Goal: Task Accomplishment & Management: Manage account settings

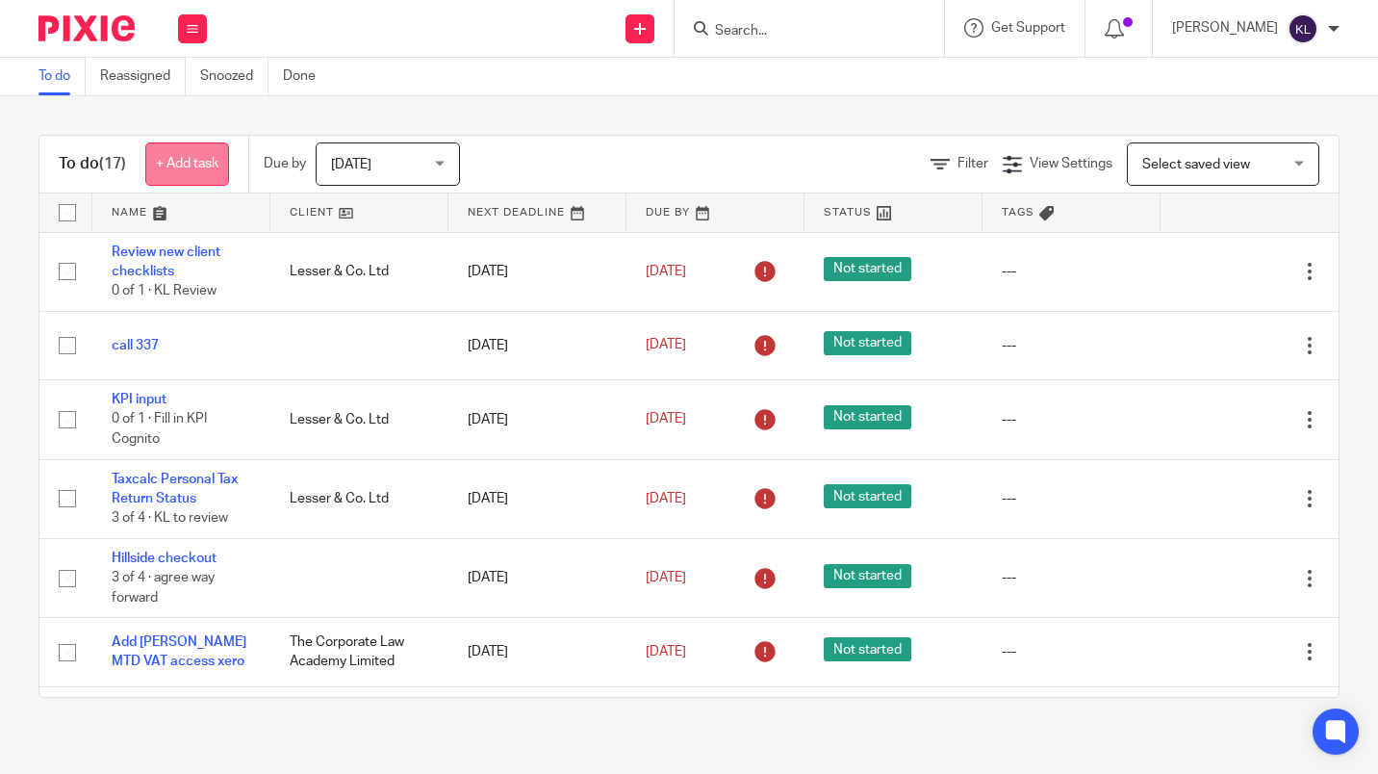
click at [182, 156] on link "+ Add task" at bounding box center [187, 163] width 84 height 43
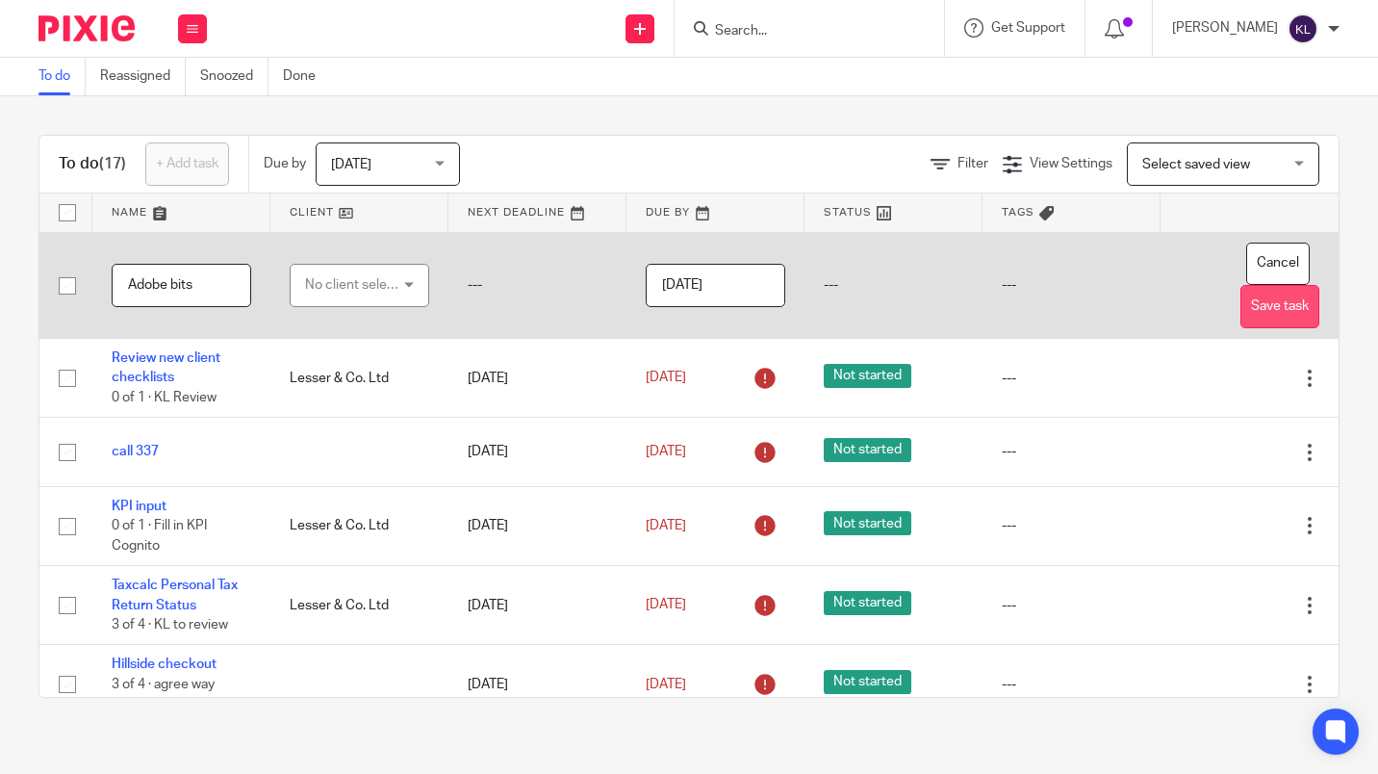
type input "Adobe bits"
click at [1241, 315] on button "Save task" at bounding box center [1280, 306] width 79 height 43
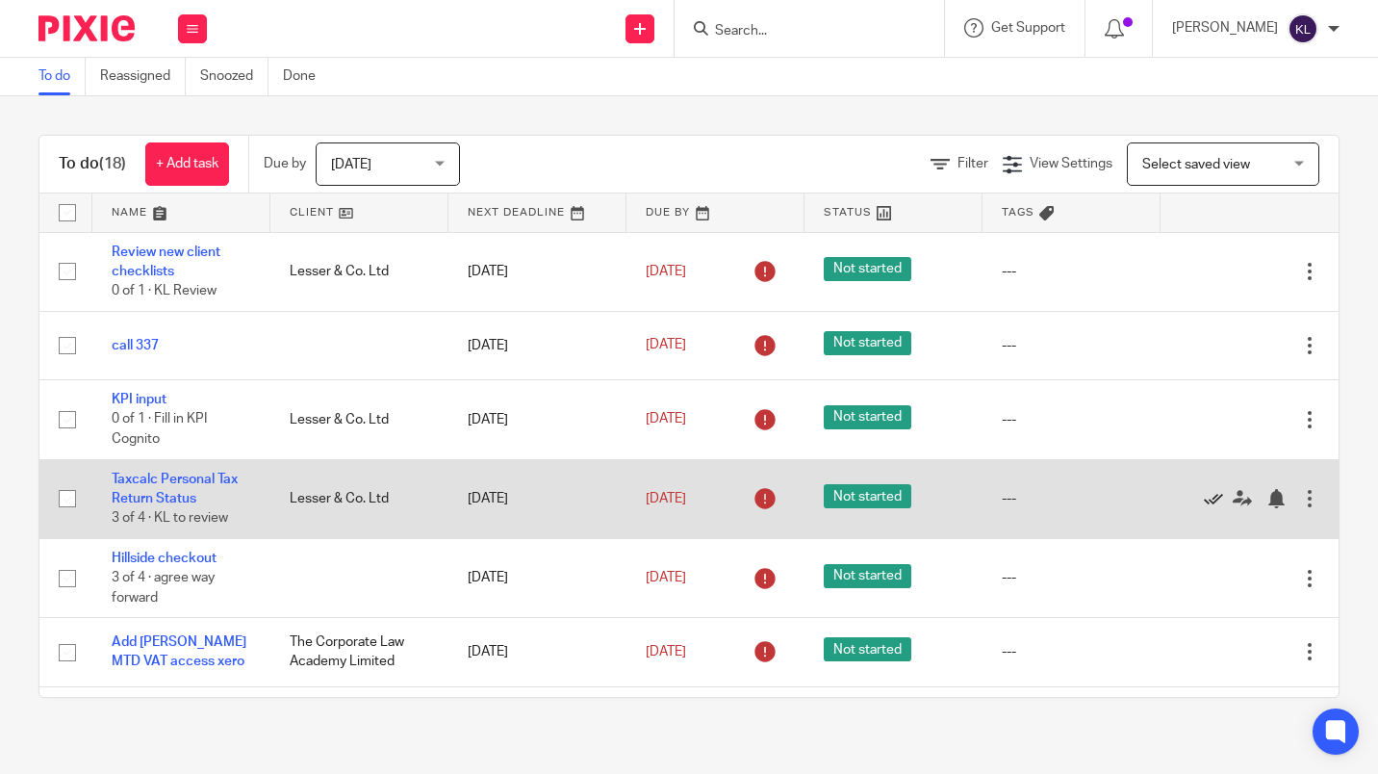
click at [1204, 500] on icon at bounding box center [1213, 498] width 19 height 19
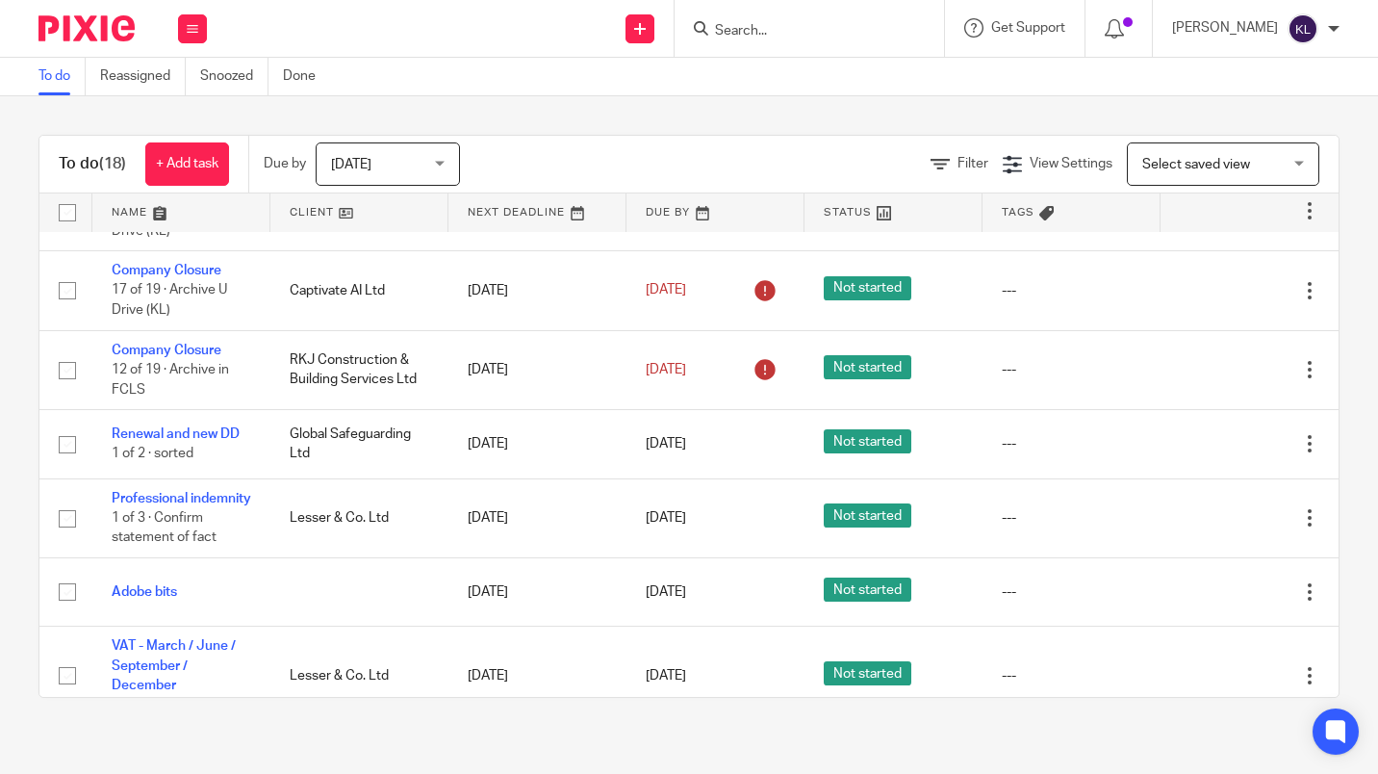
scroll to position [867, 0]
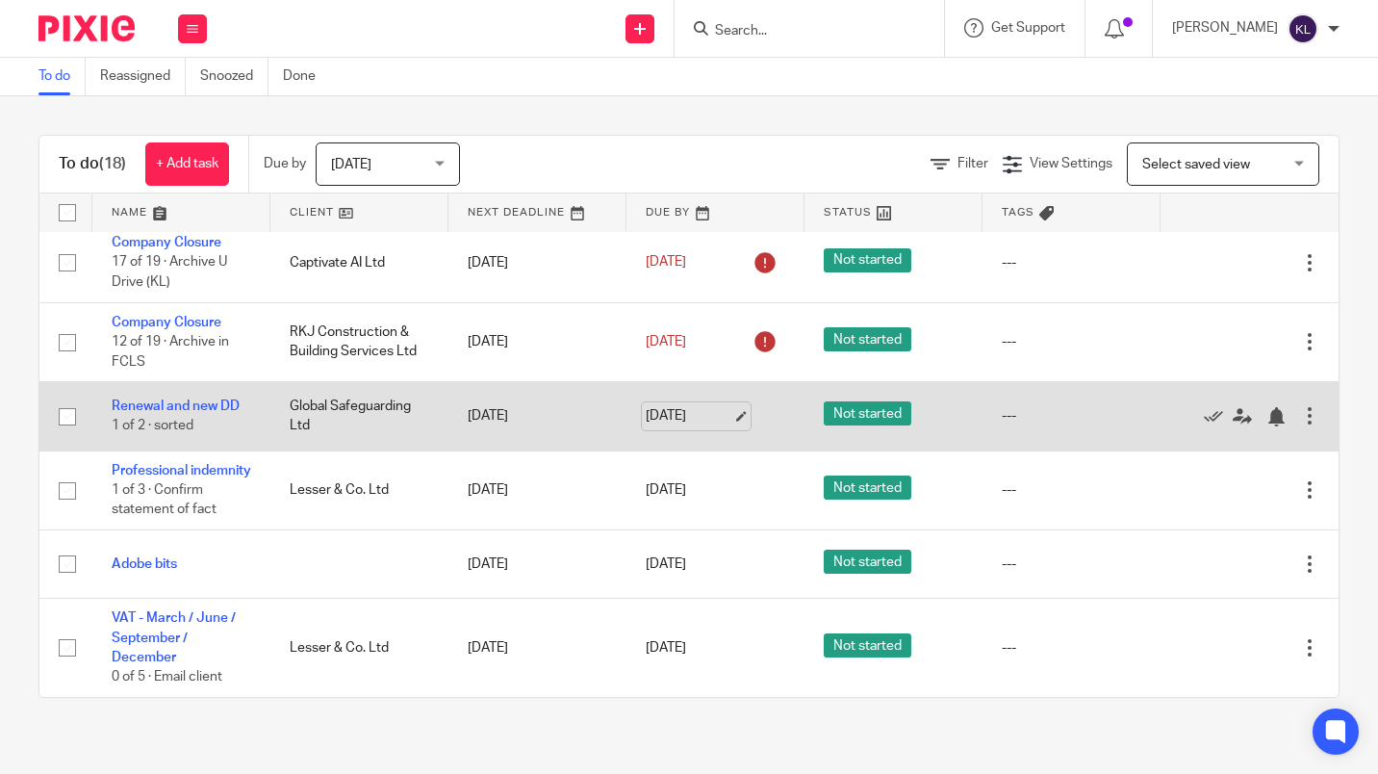
click at [663, 406] on link "[DATE]" at bounding box center [689, 416] width 87 height 20
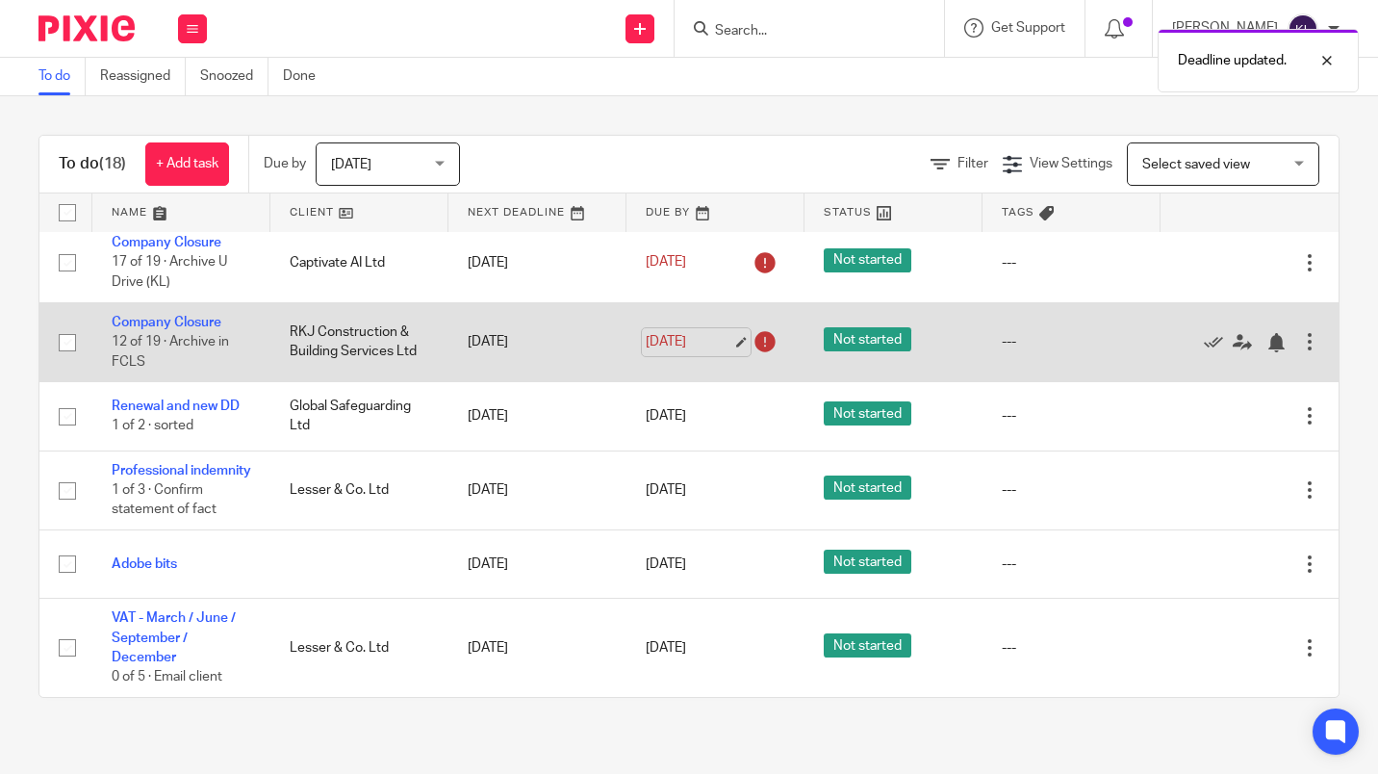
click at [672, 332] on link "12 Oct 2025" at bounding box center [689, 342] width 87 height 20
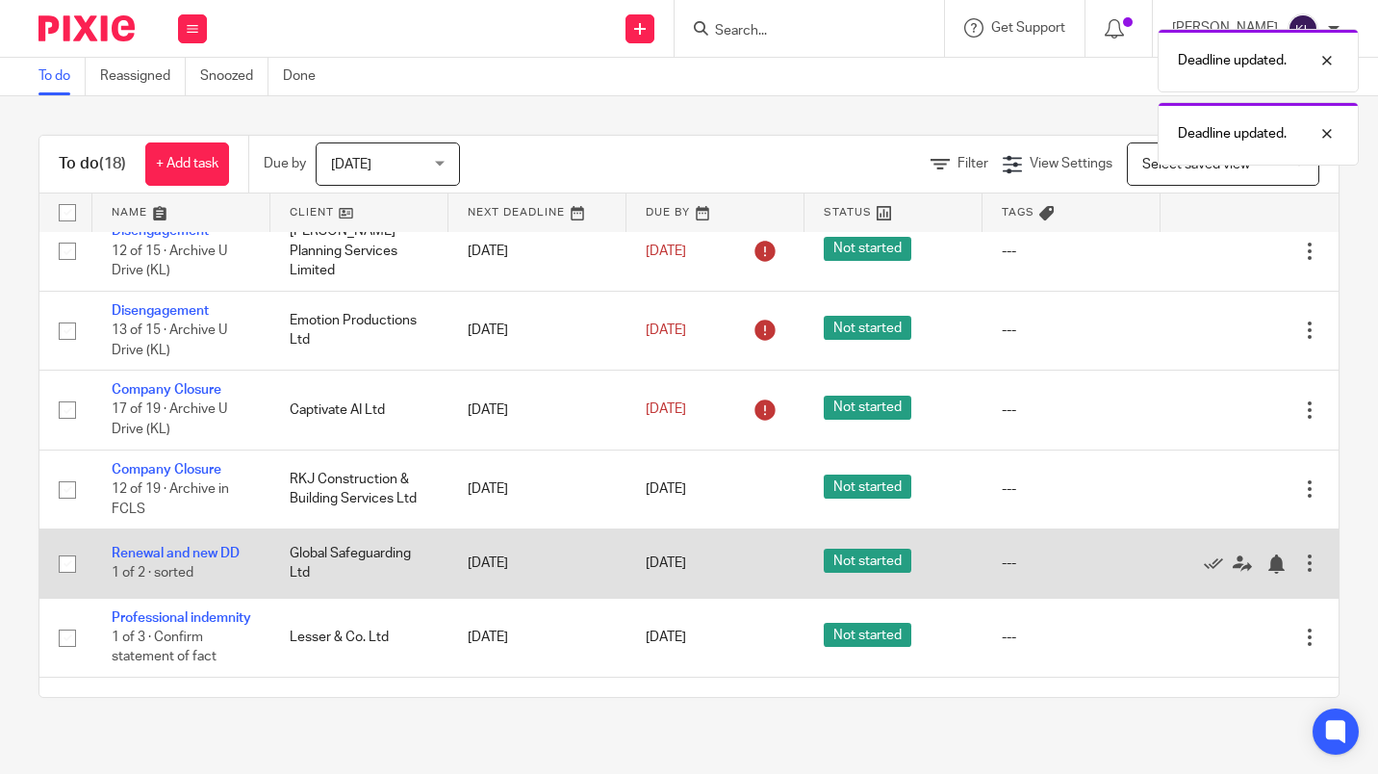
scroll to position [675, 0]
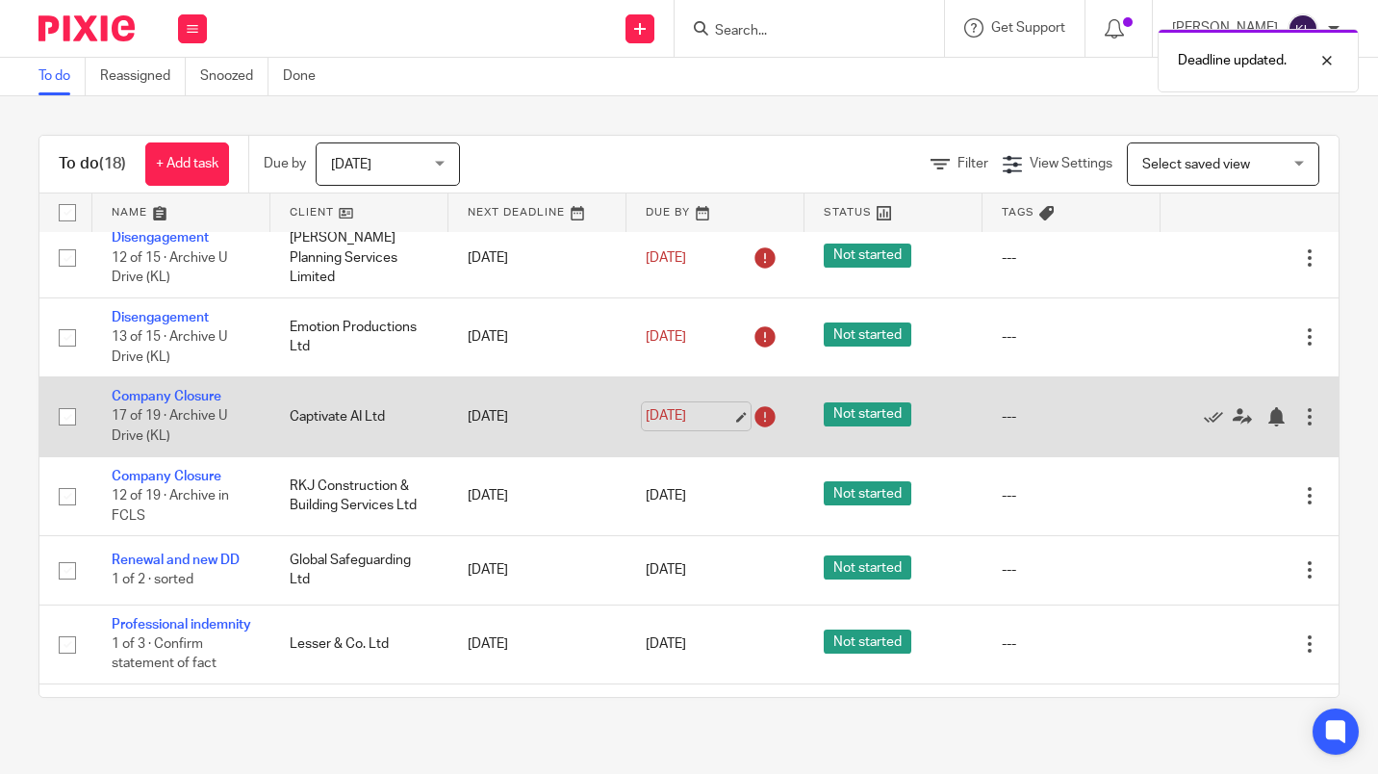
click at [673, 417] on link "12 Oct 2025" at bounding box center [689, 416] width 87 height 20
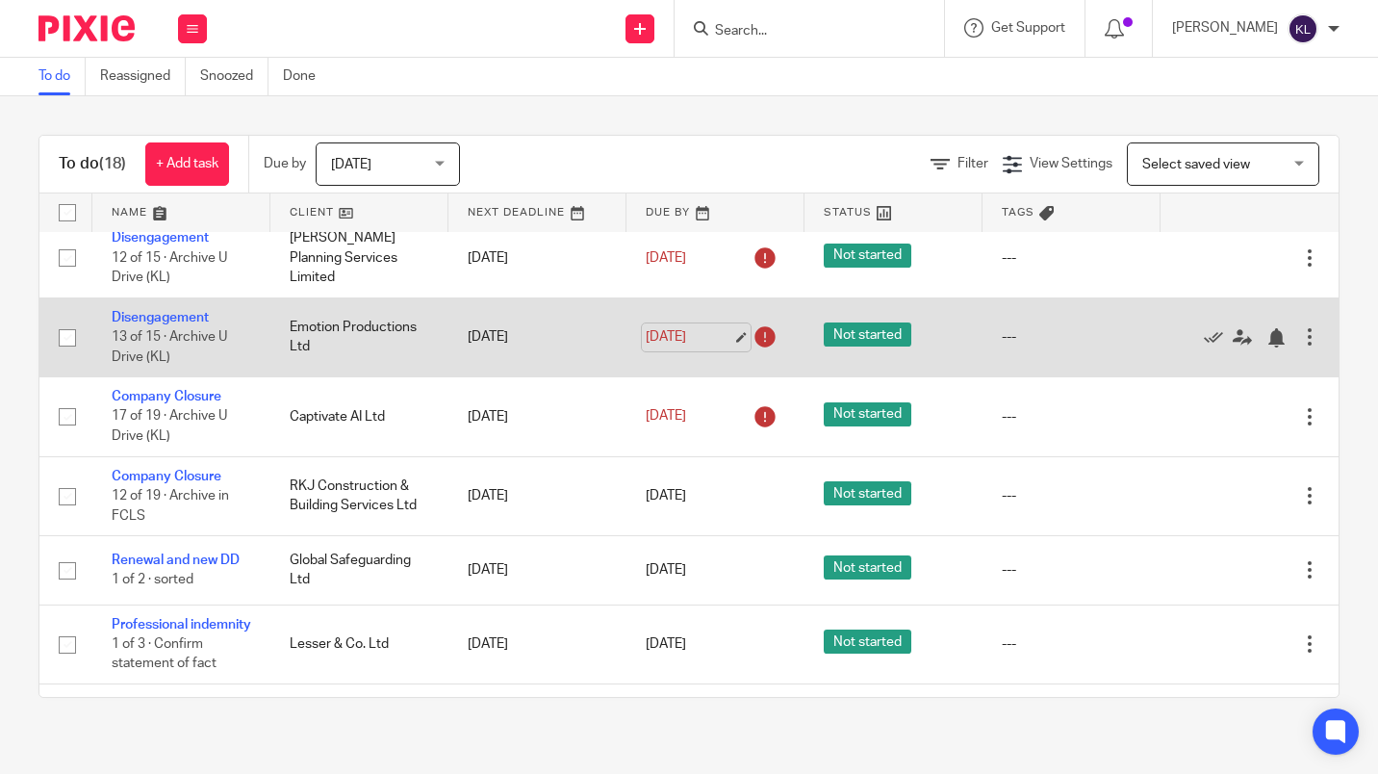
click at [655, 346] on link "12 Oct 2025" at bounding box center [689, 337] width 87 height 20
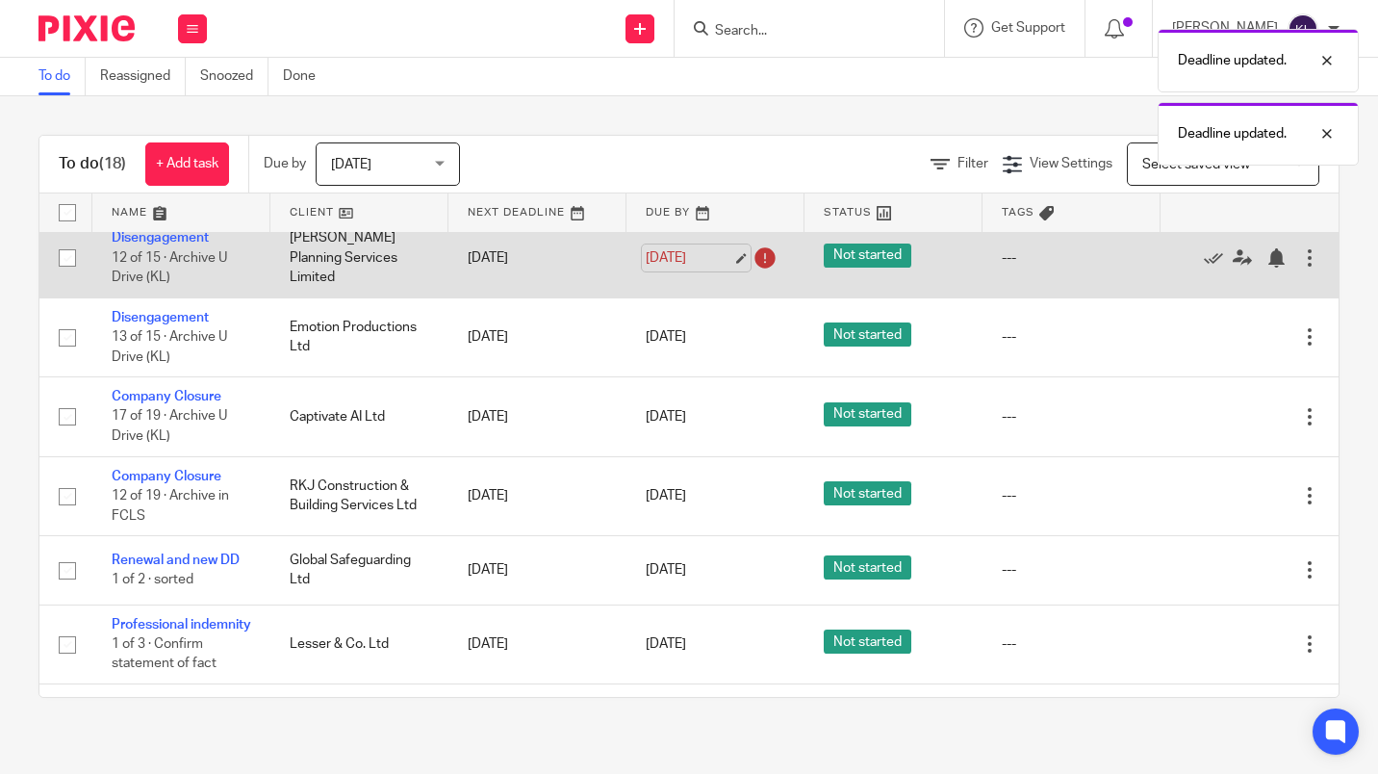
click at [667, 265] on link "12 Oct 2025" at bounding box center [689, 258] width 87 height 20
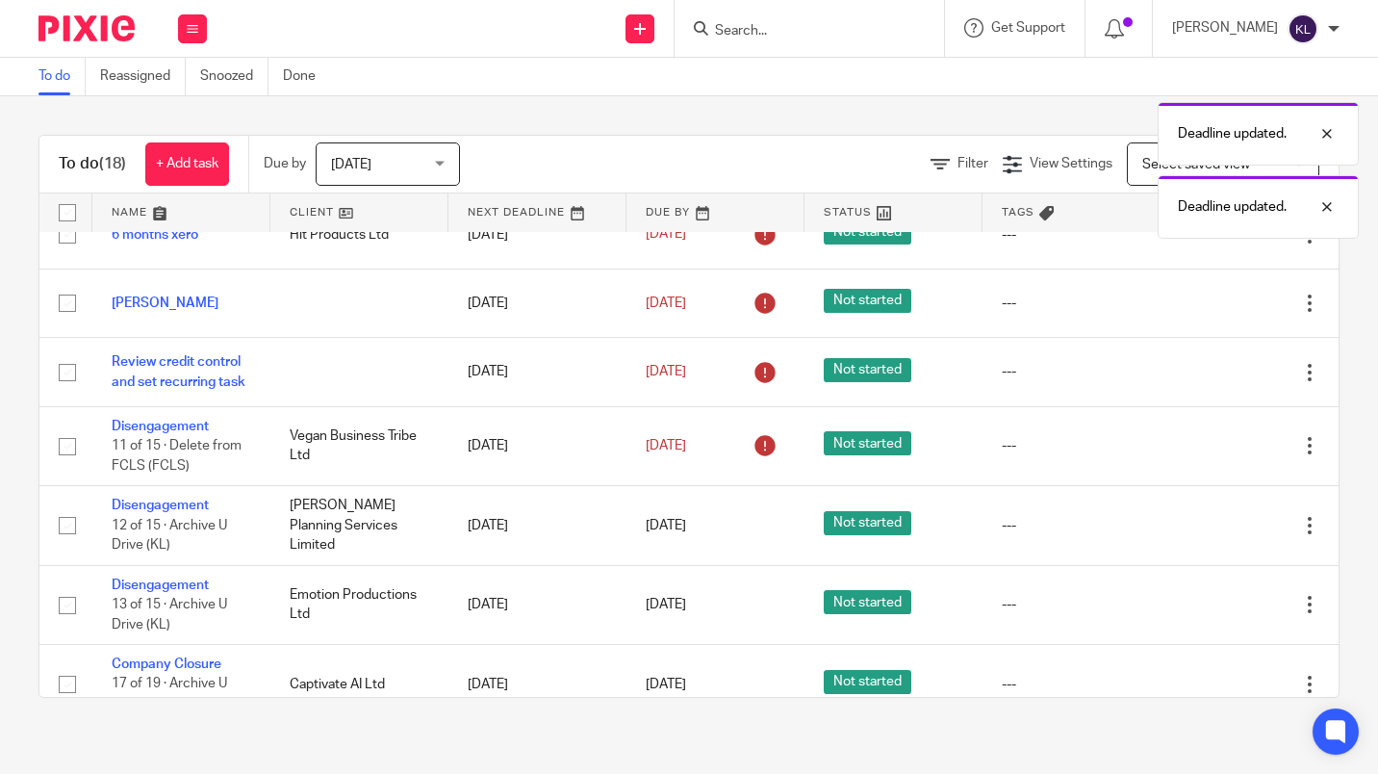
scroll to position [384, 0]
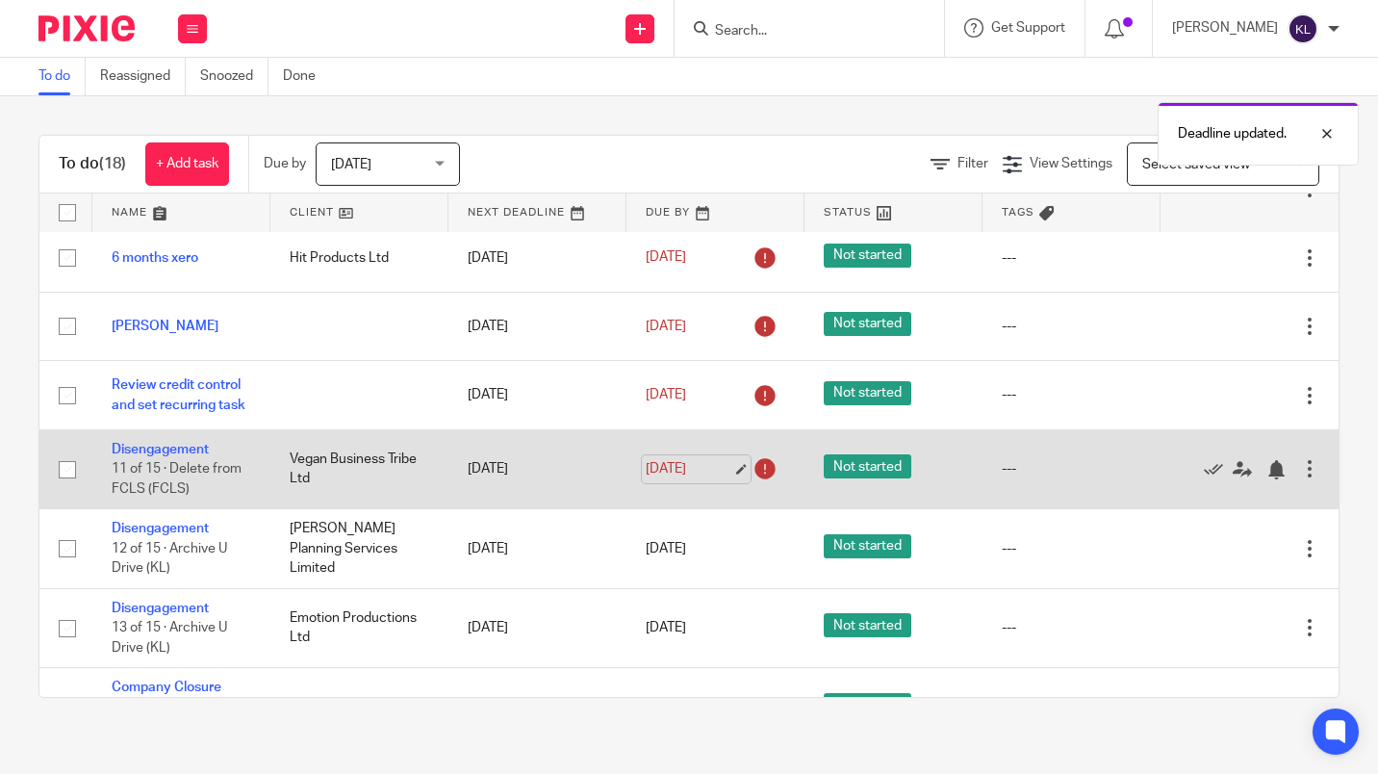
click at [670, 464] on link "11 Oct 2025" at bounding box center [689, 469] width 87 height 20
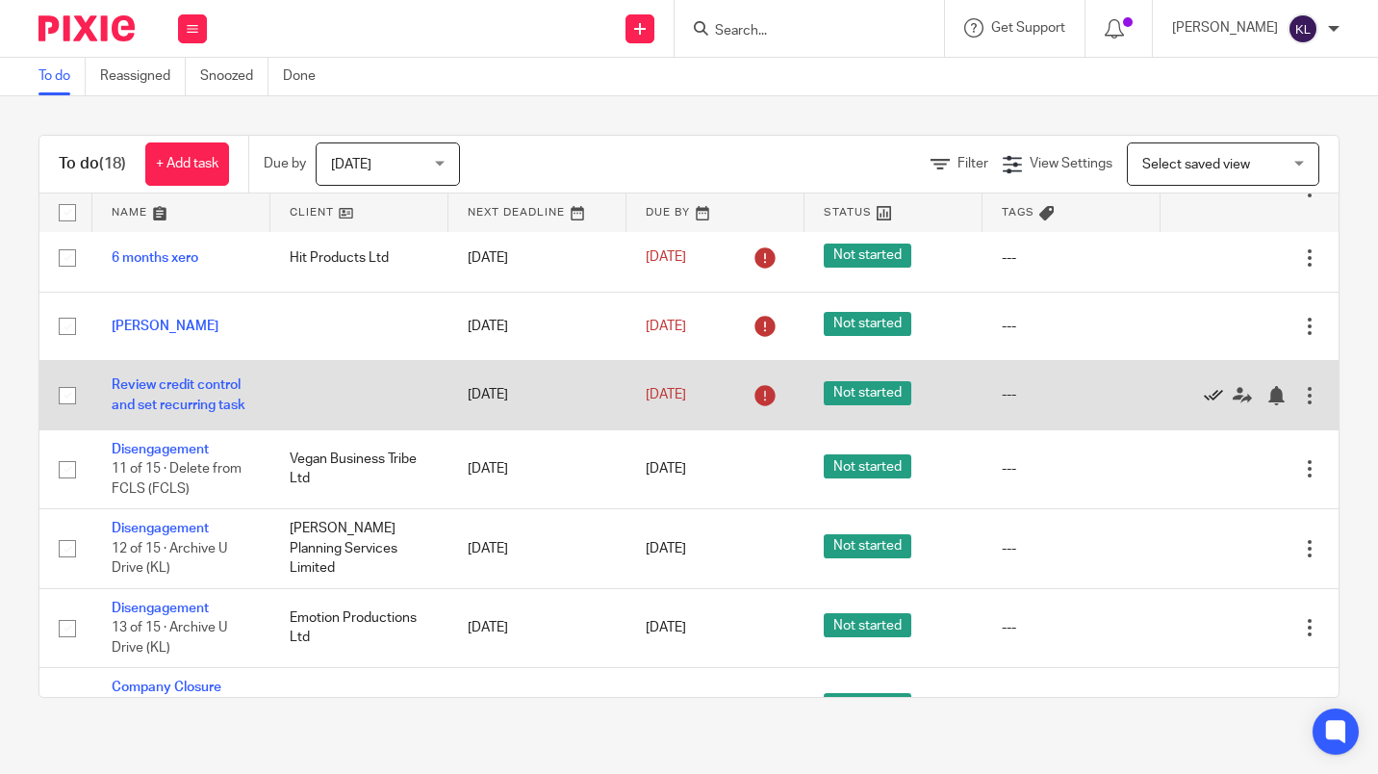
click at [1204, 405] on icon at bounding box center [1213, 395] width 19 height 19
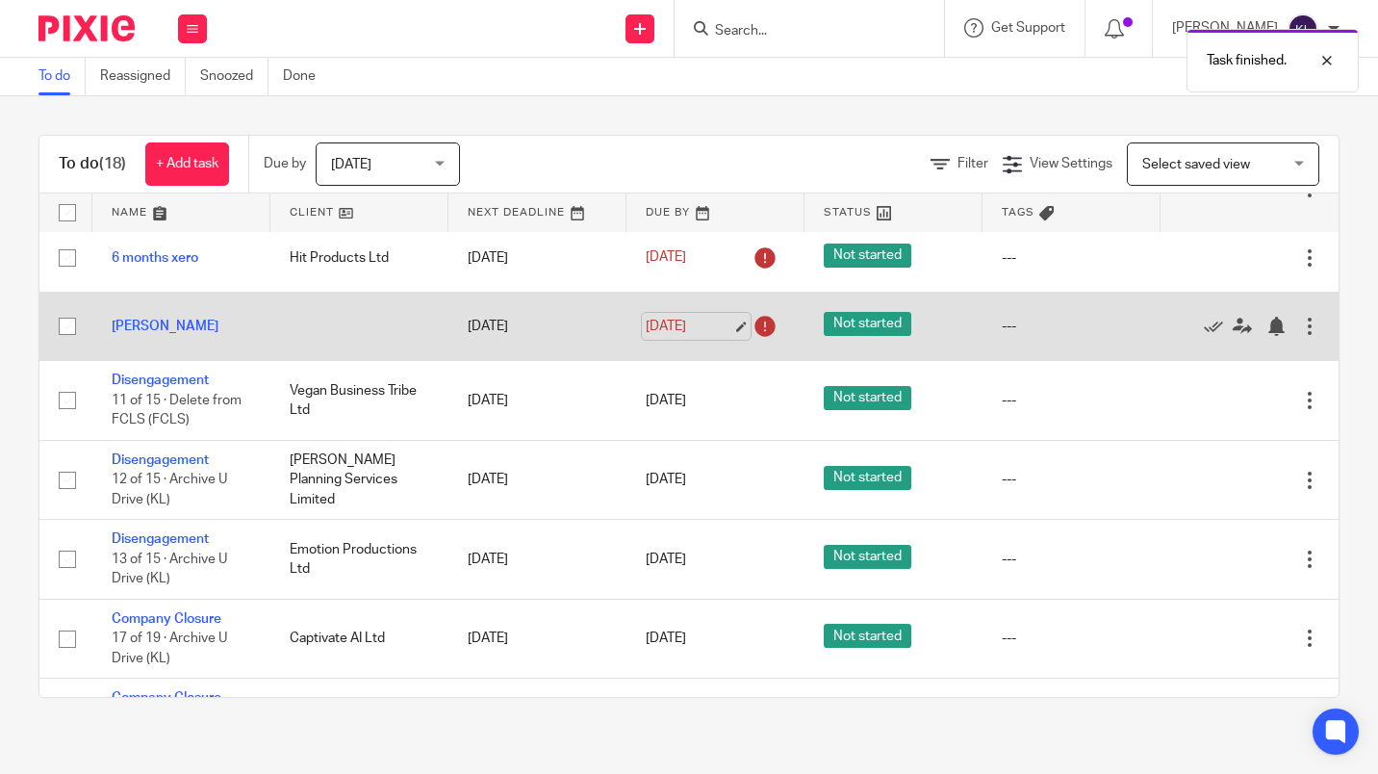
click at [653, 325] on link "[DATE]" at bounding box center [689, 327] width 87 height 20
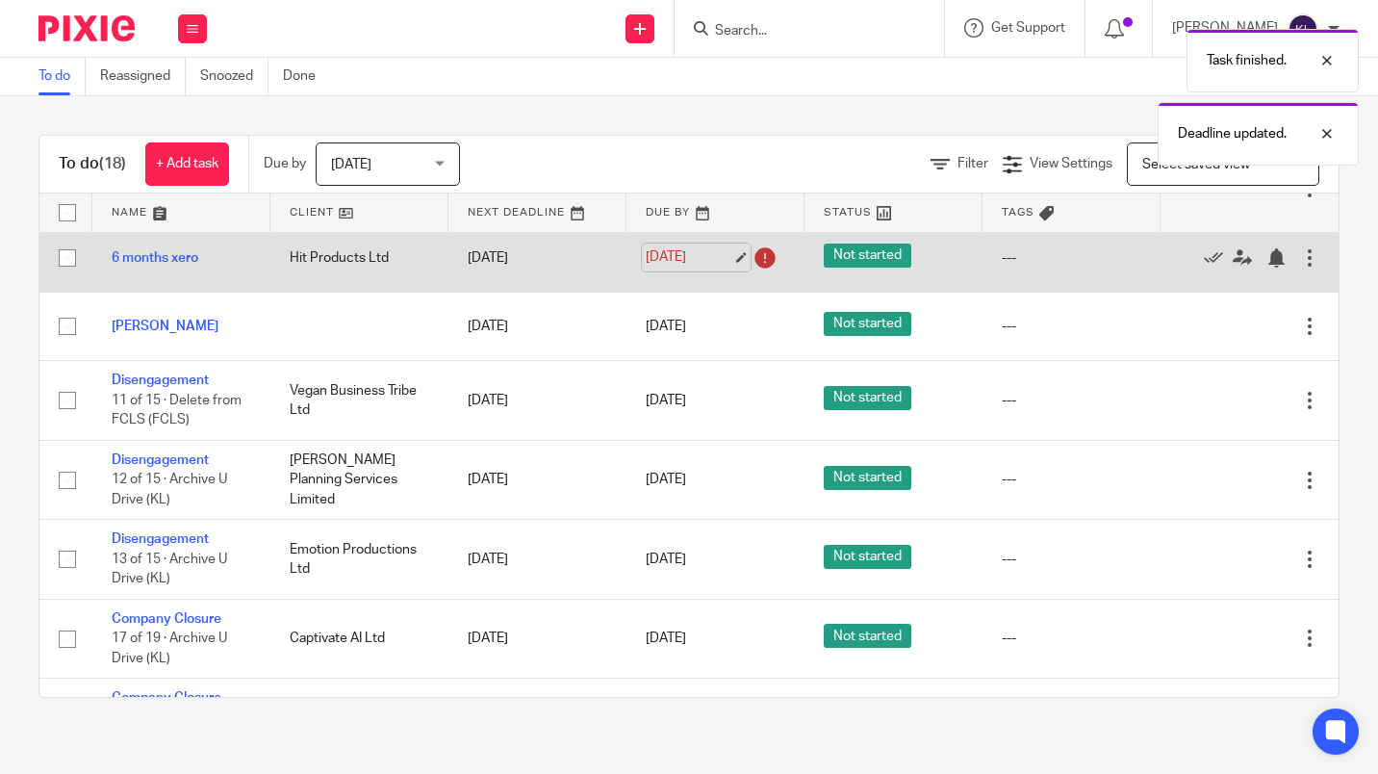
click at [663, 247] on link "[DATE]" at bounding box center [689, 257] width 87 height 20
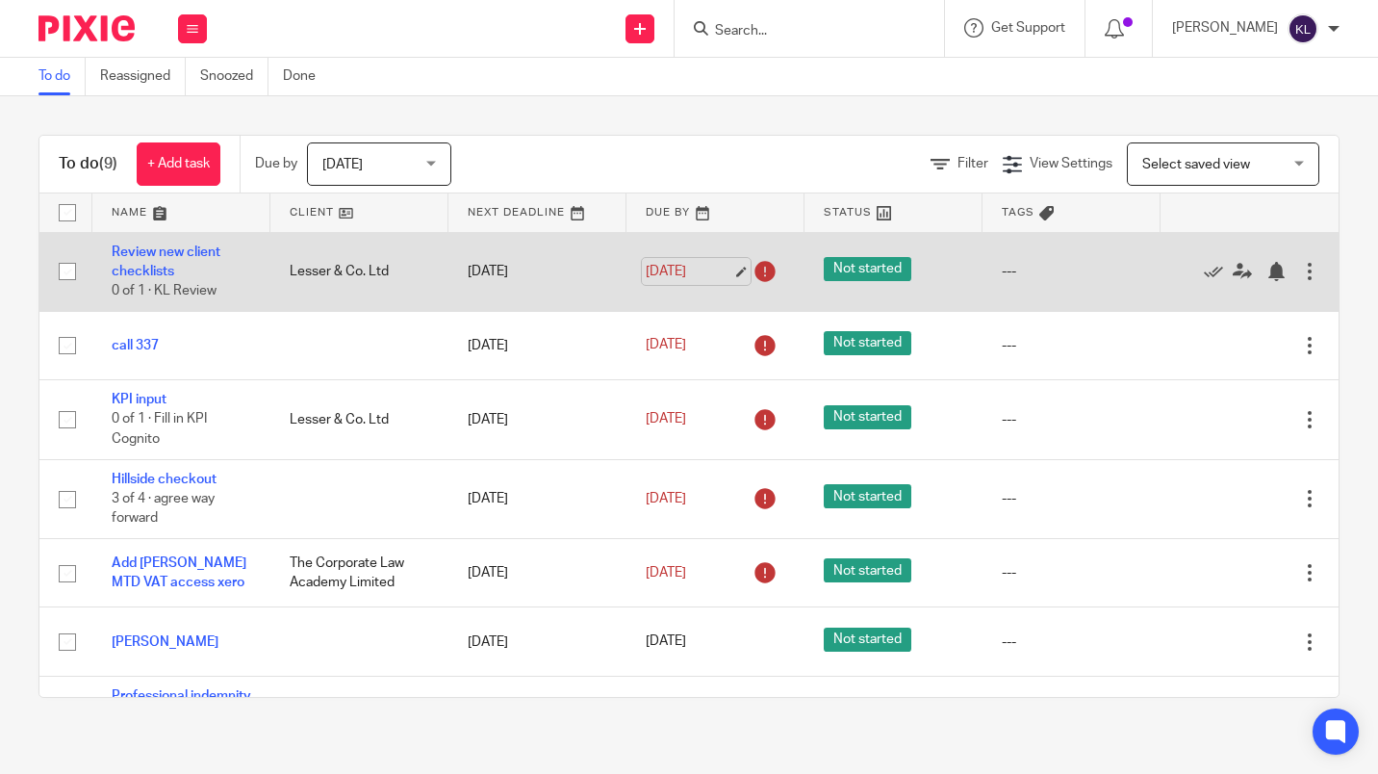
click at [665, 262] on link "[DATE]" at bounding box center [689, 272] width 87 height 20
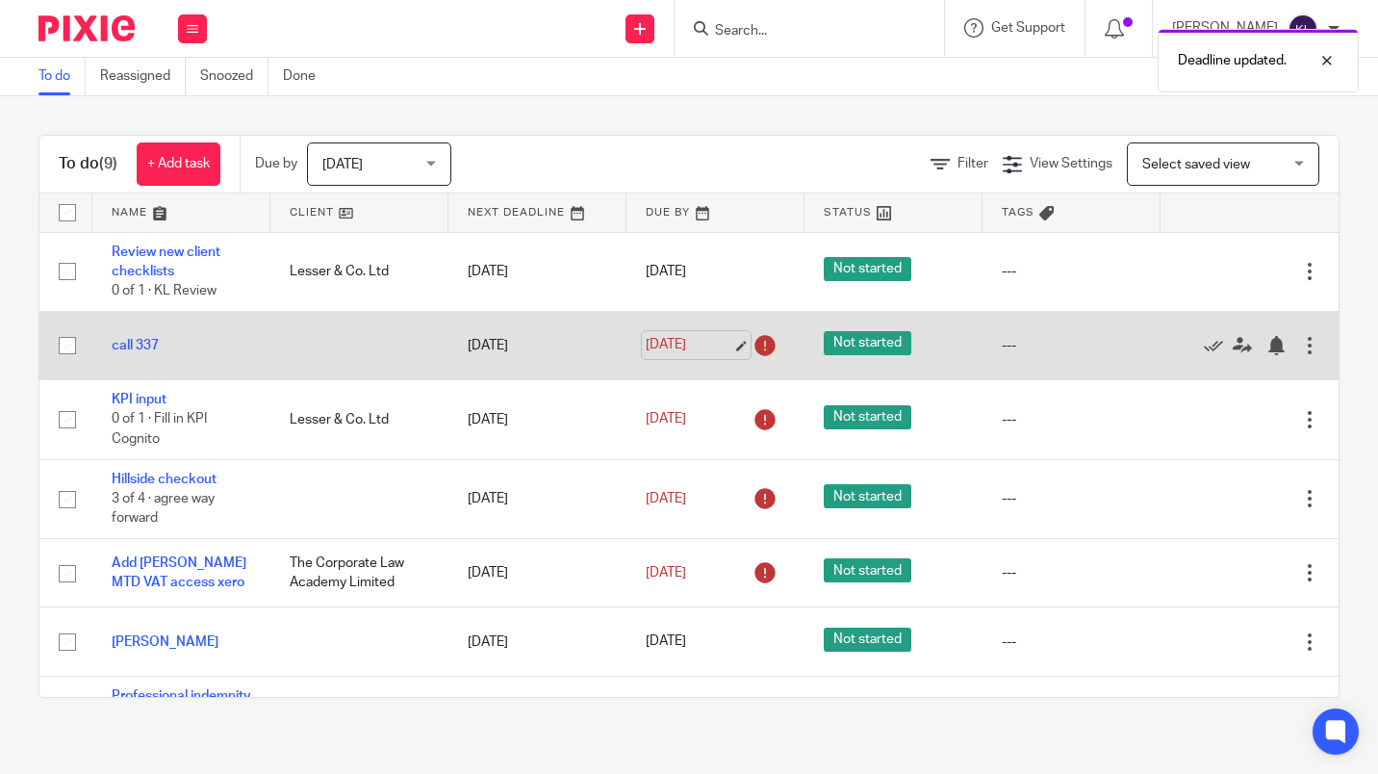
click at [654, 335] on link "[DATE]" at bounding box center [689, 345] width 87 height 20
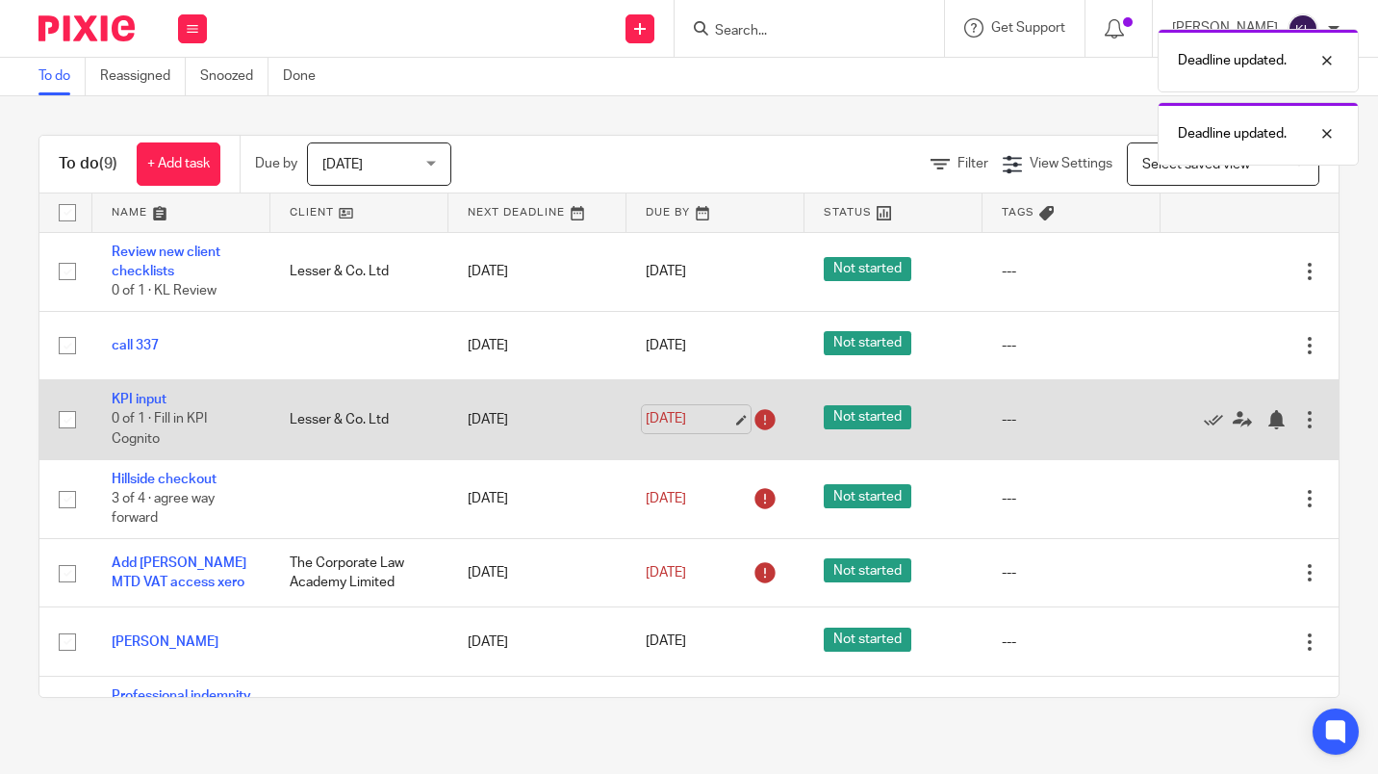
click at [663, 409] on link "[DATE]" at bounding box center [689, 419] width 87 height 20
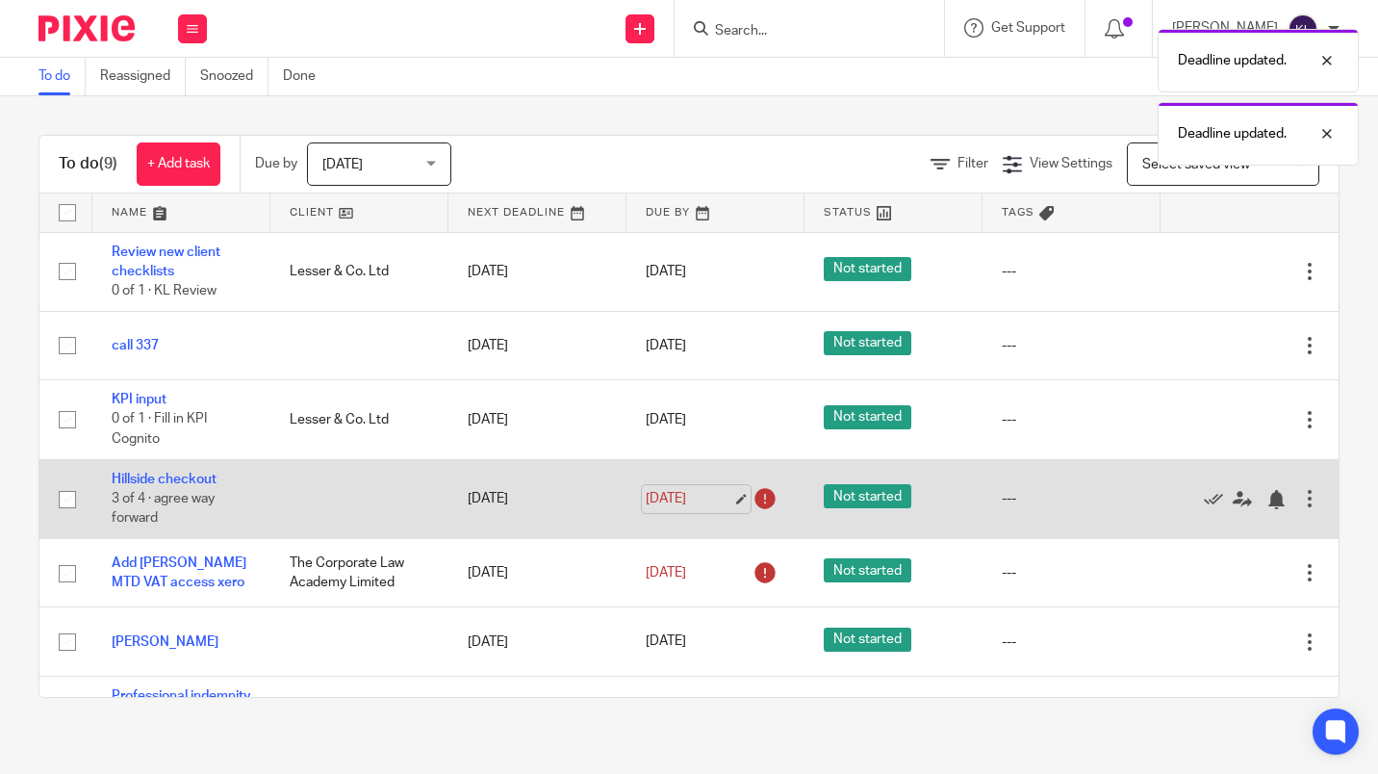
click at [663, 489] on link "[DATE]" at bounding box center [689, 499] width 87 height 20
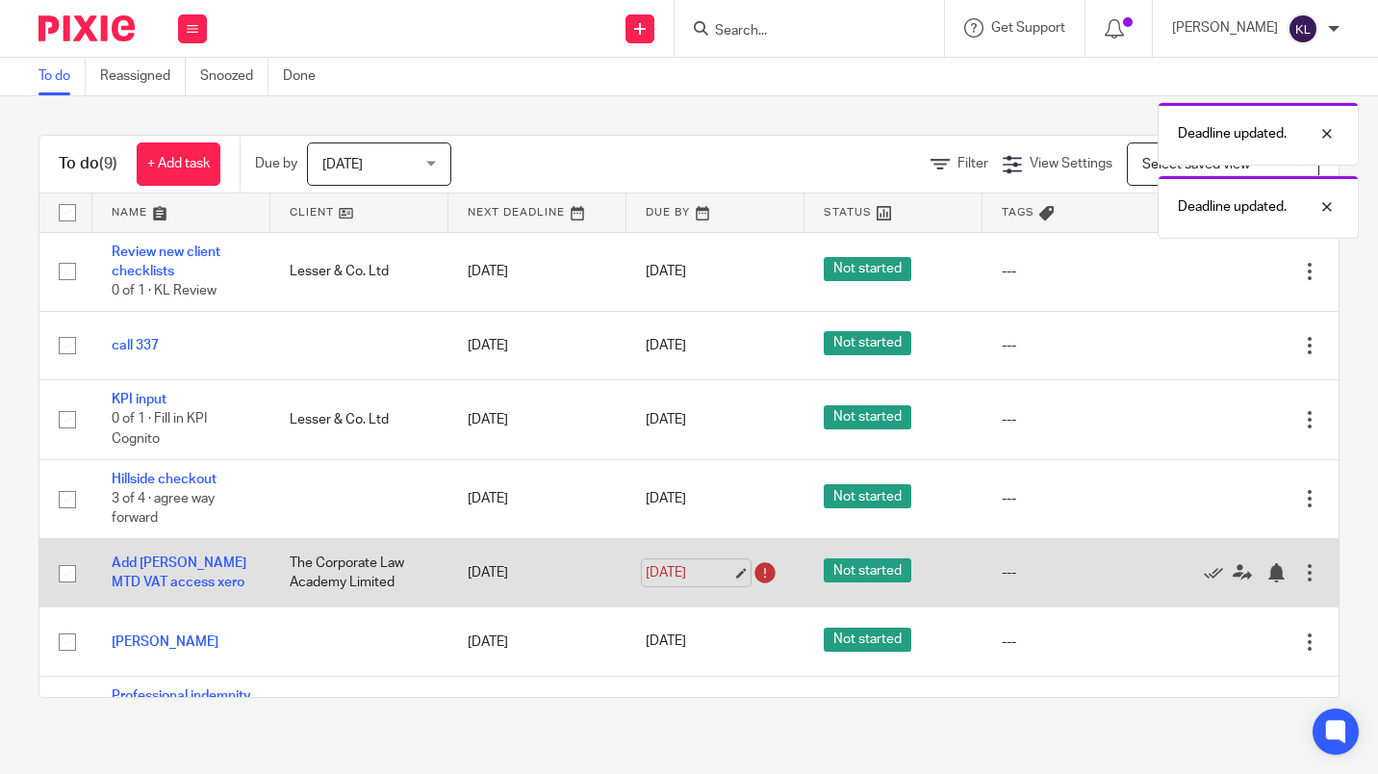
click at [683, 563] on link "[DATE]" at bounding box center [689, 573] width 87 height 20
